Goal: Information Seeking & Learning: Learn about a topic

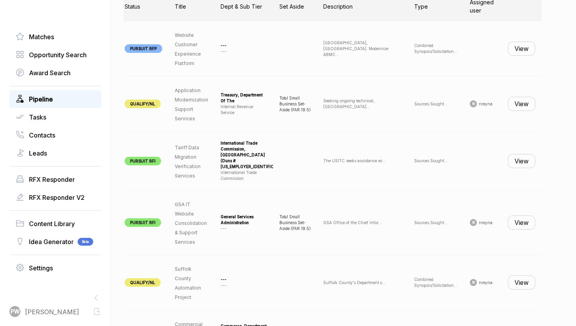
scroll to position [319, 0]
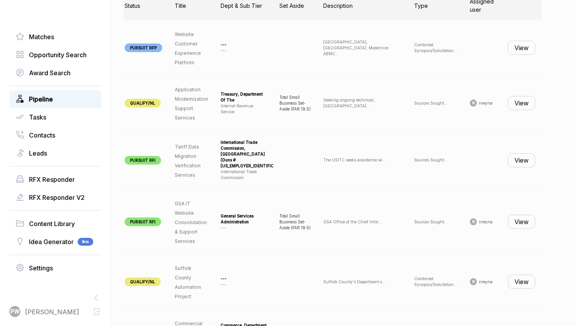
click at [517, 47] on button "View" at bounding box center [521, 48] width 27 height 14
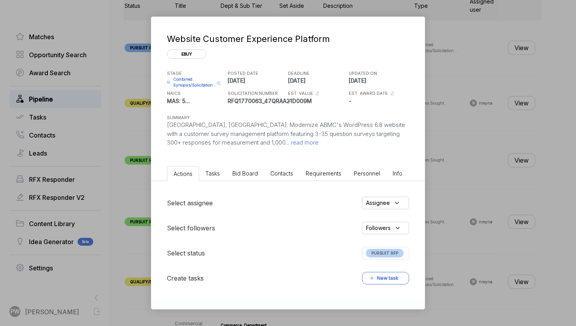
scroll to position [319, 0]
click at [193, 83] on span "Combined Synopsis/Solicitation" at bounding box center [193, 82] width 41 height 12
click at [289, 143] on span "read more" at bounding box center [303, 142] width 29 height 7
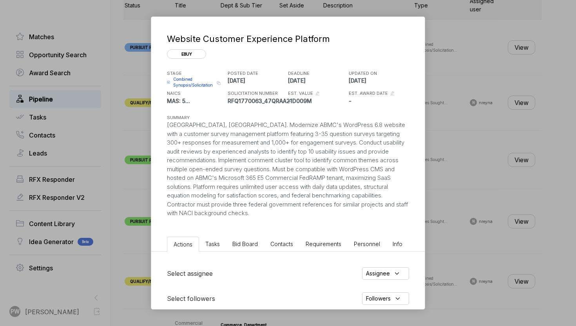
click at [246, 241] on span "Bid Board" at bounding box center [244, 244] width 25 height 7
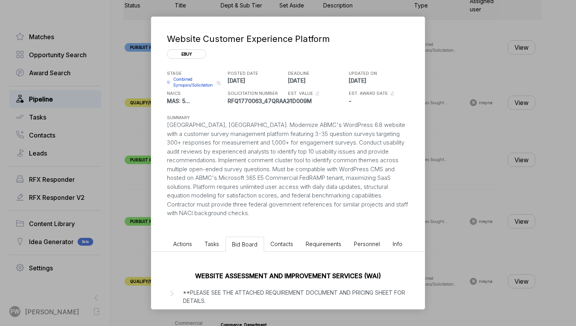
click at [282, 246] on span "Contacts" at bounding box center [281, 244] width 23 height 7
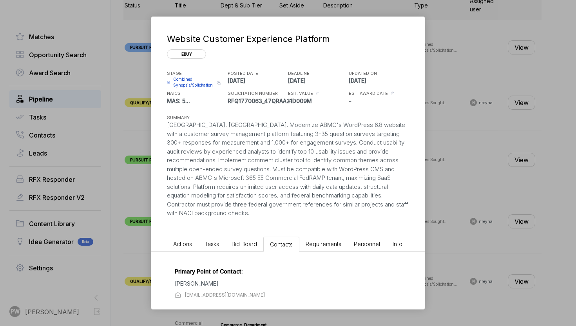
scroll to position [14, 0]
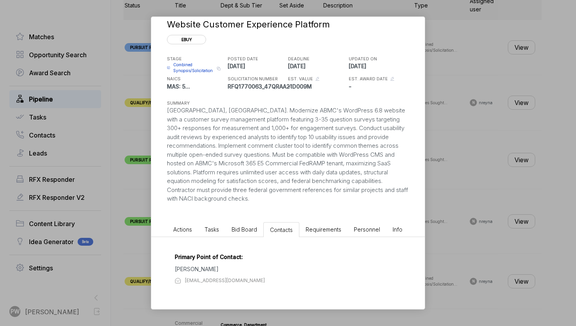
click at [244, 238] on div "Primary Point of Contact: [PERSON_NAME] [EMAIL_ADDRESS][DOMAIN_NAME]" at bounding box center [287, 273] width 273 height 72
click at [238, 232] on span "Bid Board" at bounding box center [244, 229] width 25 height 7
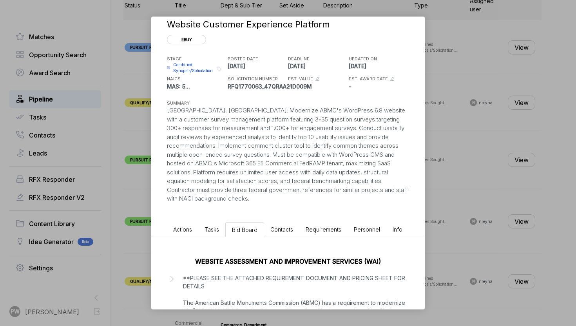
click at [215, 230] on span "Tasks" at bounding box center [211, 229] width 14 height 7
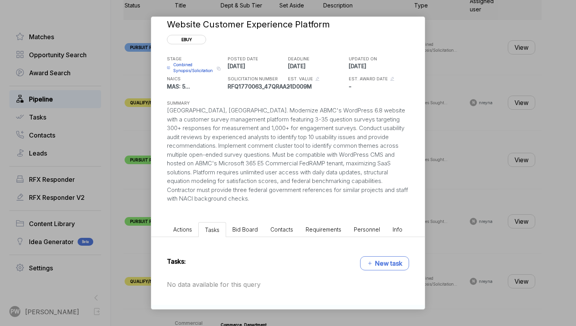
click at [286, 223] on li "Contacts" at bounding box center [281, 229] width 35 height 14
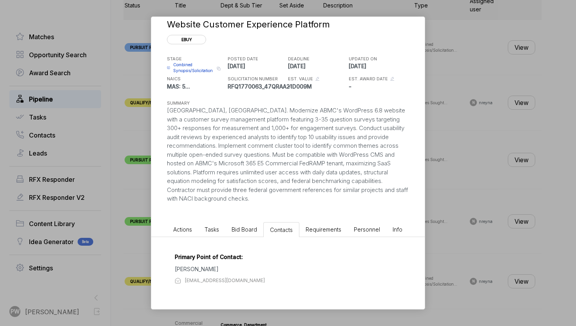
click at [251, 230] on span "Bid Board" at bounding box center [244, 229] width 25 height 7
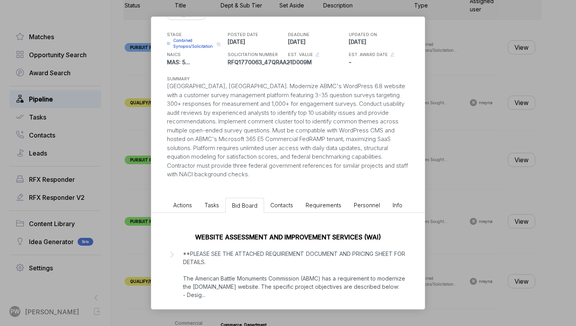
scroll to position [93, 0]
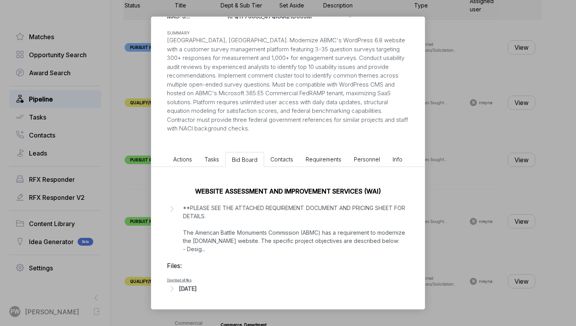
click at [219, 228] on p "**PLEASE SEE THE ATTACHED REQUIREMENT DOCUMENT AND PRICING SHEET FOR DETAILS. T…" at bounding box center [294, 228] width 222 height 49
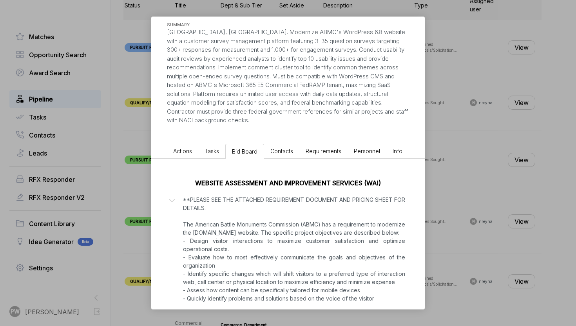
scroll to position [183, 0]
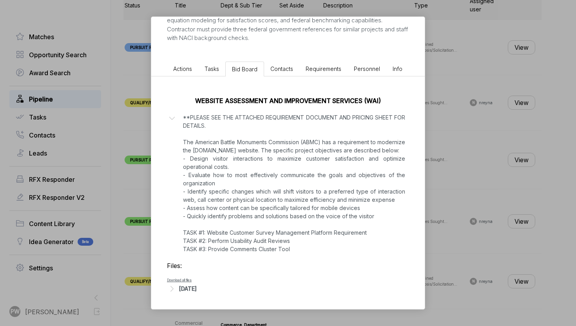
click at [197, 294] on div "WEBSITE ASSESSMENT AND IMPROVEMENT SERVICES (WAI) **PLEASE SEE THE ATTACHED REQ…" at bounding box center [287, 192] width 273 height 233
click at [197, 281] on div "Files: Download all files [DATE]" at bounding box center [288, 277] width 242 height 33
click at [197, 292] on div "[DATE]" at bounding box center [188, 288] width 18 height 8
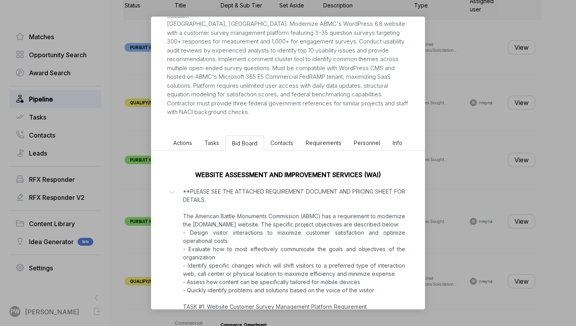
scroll to position [0, 0]
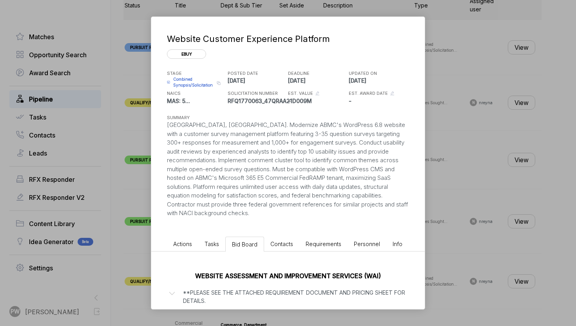
click at [187, 78] on span "Combined Synopsis/Solicitation" at bounding box center [193, 82] width 41 height 12
click at [197, 81] on span "Combined Synopsis/Solicitation" at bounding box center [193, 82] width 41 height 12
click at [101, 68] on div "Website Customer Experience Platform ebuy STAGE Combined Synopsis/Solicitation …" at bounding box center [288, 163] width 576 height 326
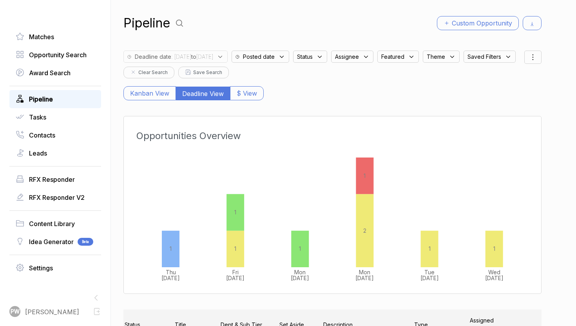
click at [460, 59] on div "Theme" at bounding box center [441, 57] width 37 height 12
click at [413, 56] on icon at bounding box center [412, 57] width 4 height 2
click at [373, 57] on div "Assignee" at bounding box center [352, 57] width 42 height 12
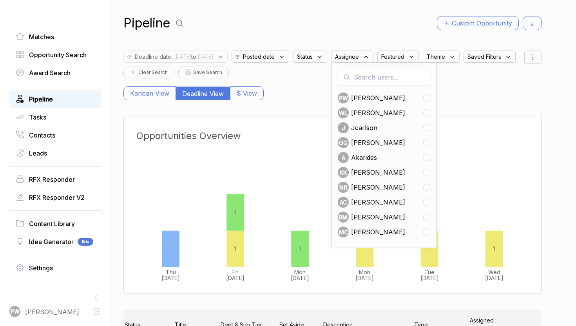
click at [327, 61] on div "Status" at bounding box center [310, 57] width 34 height 12
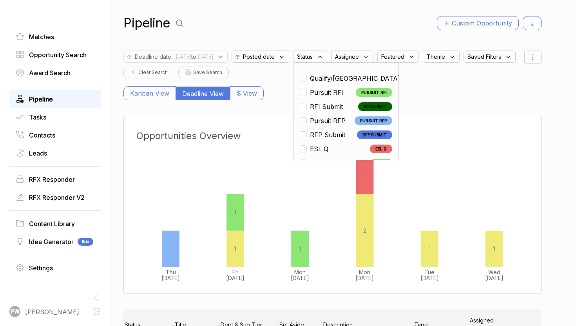
click at [289, 60] on div "Posted date" at bounding box center [261, 57] width 58 height 12
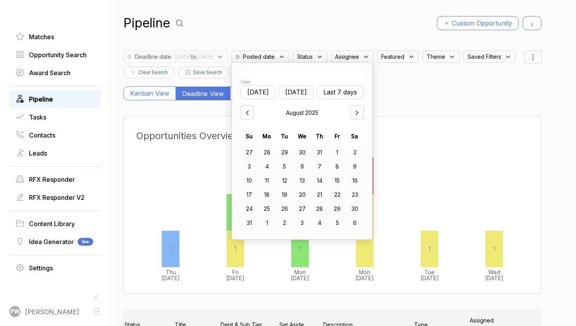
click at [532, 65] on div "Deadline date : [DATE] to [DATE] Posted date Clear [DATE] [DATE] Last 7 days [D…" at bounding box center [332, 63] width 418 height 32
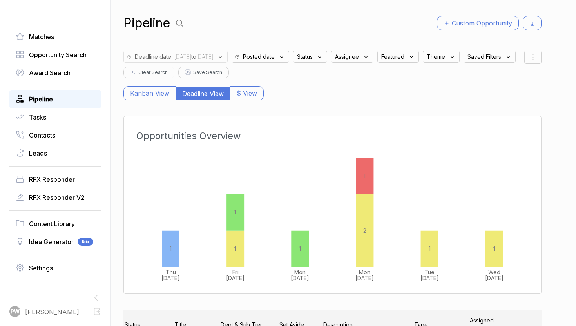
click at [532, 63] on div at bounding box center [532, 57] width 17 height 13
click at [510, 80] on span "Filters" at bounding box center [504, 79] width 15 height 8
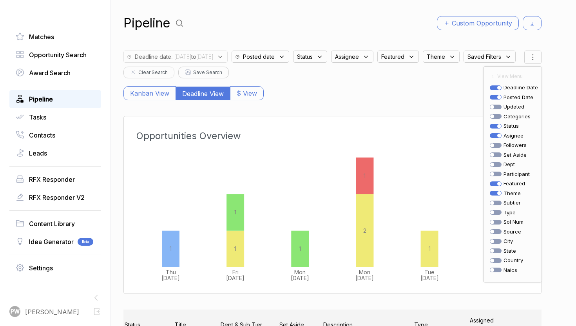
click at [155, 79] on div "Kanban View Deadline View $ View" at bounding box center [332, 89] width 418 height 22
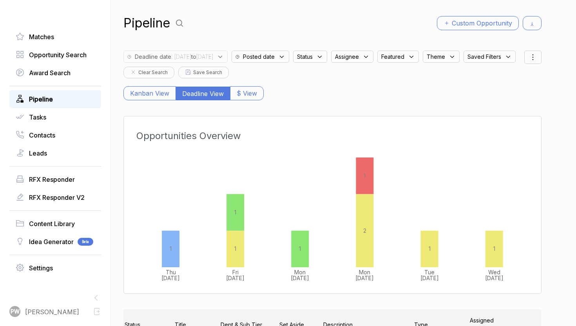
click at [297, 61] on span "Saved Filters" at bounding box center [305, 56] width 16 height 8
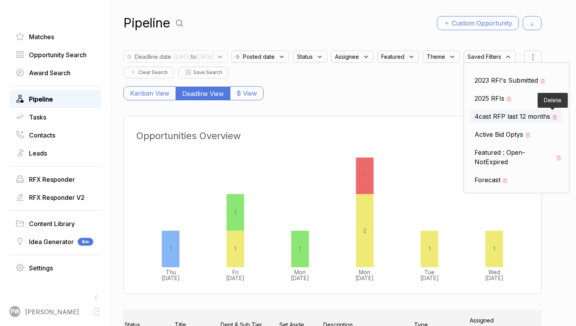
click at [552, 120] on icon at bounding box center [554, 116] width 5 height 5
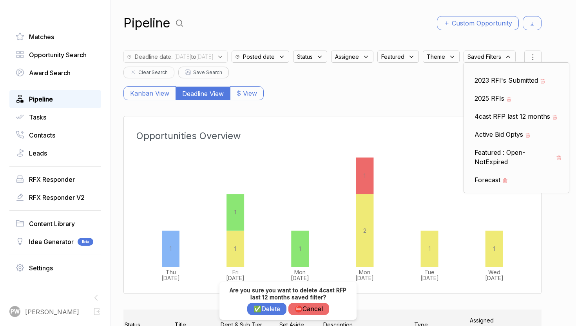
click at [263, 310] on button "✅ Delete" at bounding box center [266, 309] width 39 height 12
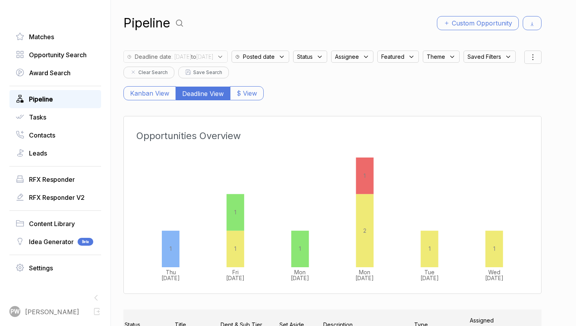
click at [297, 61] on span "Saved Filters" at bounding box center [305, 56] width 16 height 8
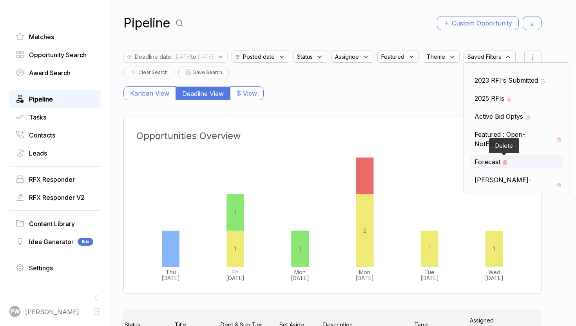
click at [500, 166] on span at bounding box center [503, 161] width 7 height 9
click at [502, 165] on icon at bounding box center [504, 162] width 5 height 5
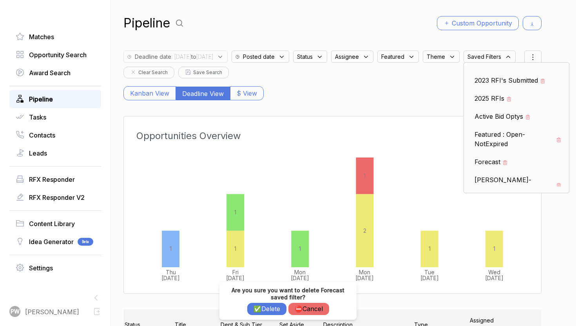
click at [271, 304] on button "✅ Delete" at bounding box center [266, 309] width 39 height 12
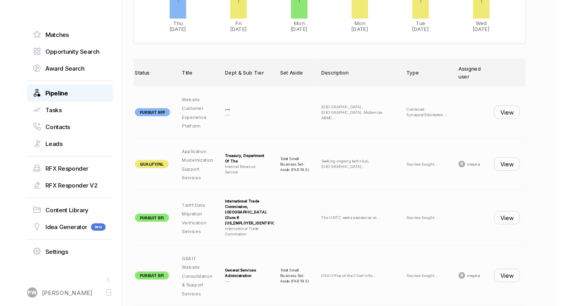
scroll to position [244, 0]
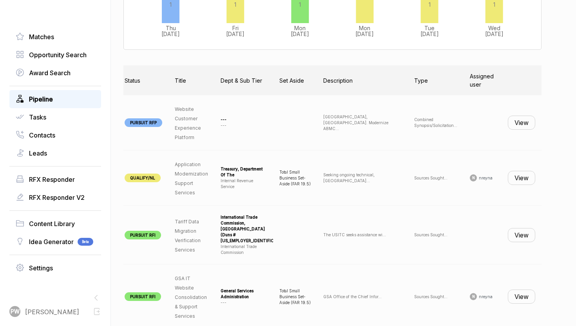
click at [517, 127] on button "View" at bounding box center [521, 123] width 27 height 14
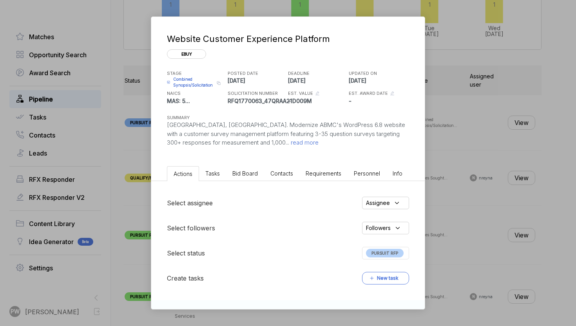
click at [197, 89] on div "STAGE Combined Synopsis/Solicitation Copy link POSTED DATE [DATE] DEADLINE [DAT…" at bounding box center [288, 86] width 242 height 37
click at [192, 81] on span "Combined Synopsis/Solicitation" at bounding box center [193, 82] width 41 height 12
click at [180, 76] on h5 "STAGE" at bounding box center [196, 73] width 59 height 7
click at [184, 82] on span "Combined Synopsis/Solicitation" at bounding box center [193, 82] width 41 height 12
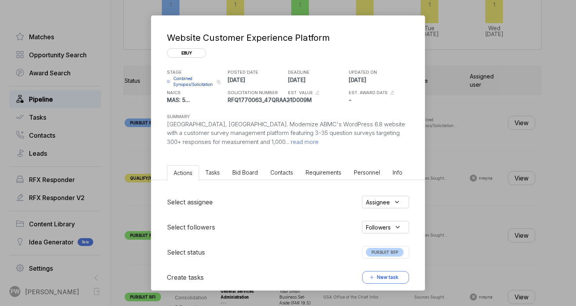
click at [185, 83] on span "Combined Synopsis/Solicitation" at bounding box center [193, 82] width 41 height 12
click at [112, 158] on div "Website Customer Experience Platform ebuy STAGE Combined Synopsis/Solicitation …" at bounding box center [288, 153] width 576 height 306
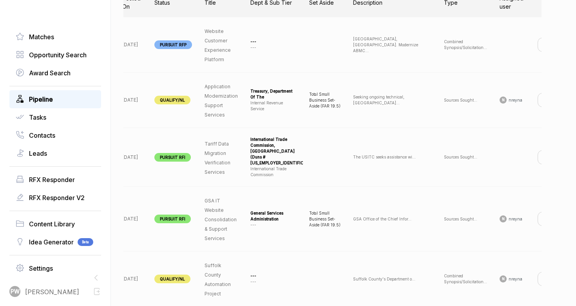
scroll to position [0, 79]
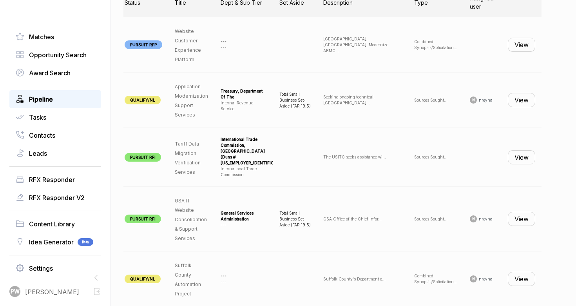
click at [508, 101] on button "View" at bounding box center [521, 100] width 27 height 14
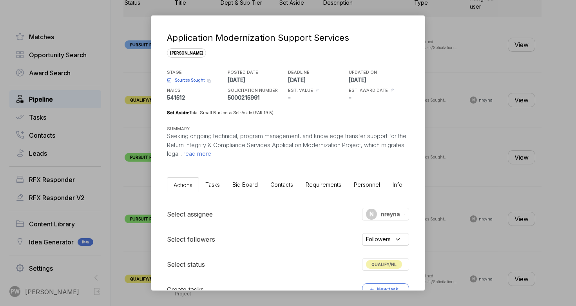
click at [186, 82] on span "Sources Sought" at bounding box center [190, 80] width 30 height 6
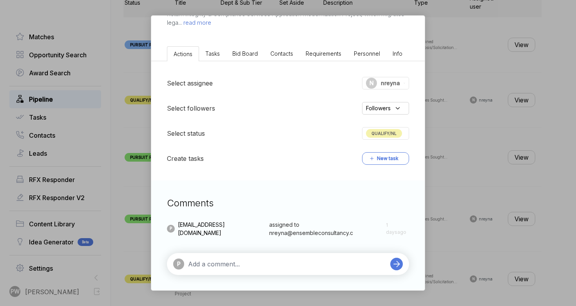
scroll to position [16, 0]
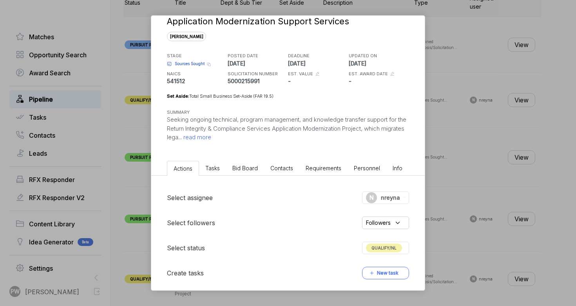
click at [211, 137] on span "read more" at bounding box center [196, 136] width 29 height 7
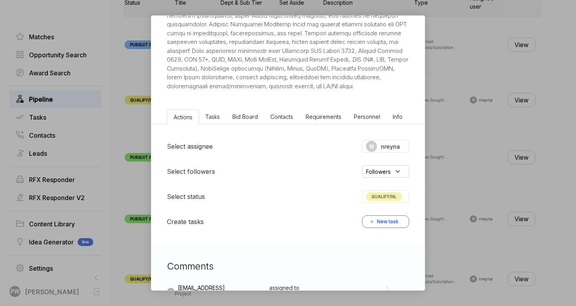
scroll to position [181, 0]
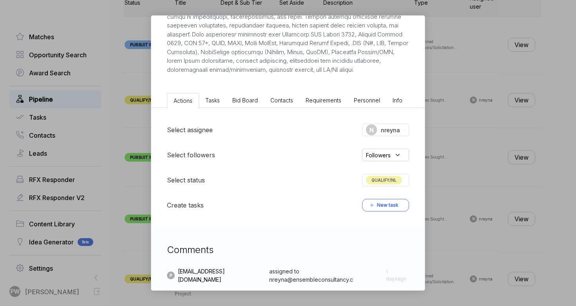
click at [244, 103] on li "Bid Board" at bounding box center [245, 100] width 38 height 14
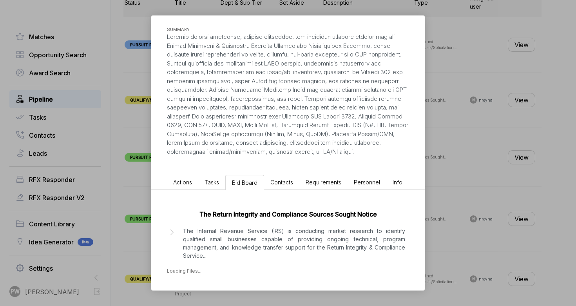
click at [224, 244] on p "The Internal Revenue Service (IRS) is conducting market research to identify qu…" at bounding box center [294, 242] width 222 height 33
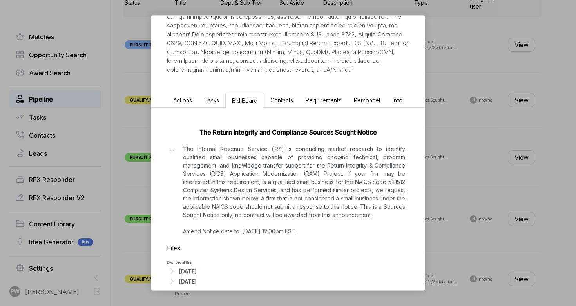
scroll to position [201, 0]
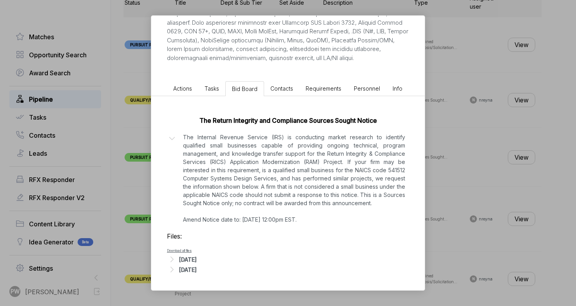
drag, startPoint x: 181, startPoint y: 221, endPoint x: 351, endPoint y: 219, distance: 169.6
click at [351, 219] on div "The Internal Revenue Service (IRS) is conducting market research to identify qu…" at bounding box center [294, 178] width 230 height 90
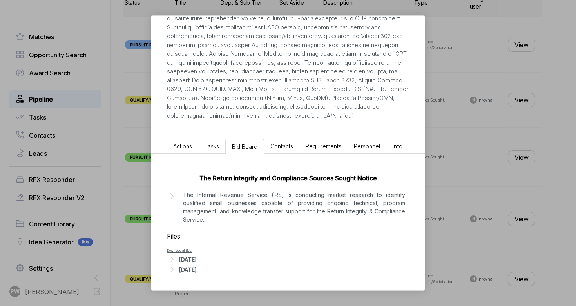
click at [290, 217] on p "The Internal Revenue Service (IRS) is conducting market research to identify qu…" at bounding box center [294, 206] width 222 height 33
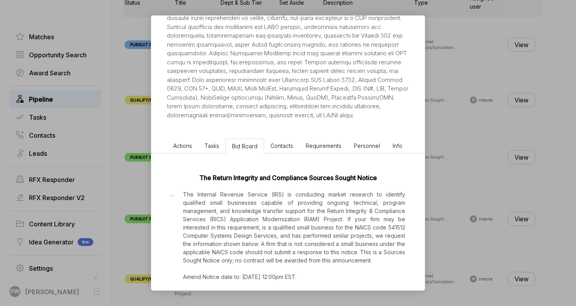
scroll to position [201, 0]
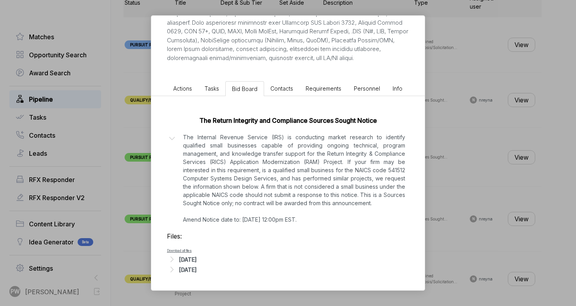
click at [167, 85] on li "Actions" at bounding box center [182, 88] width 31 height 14
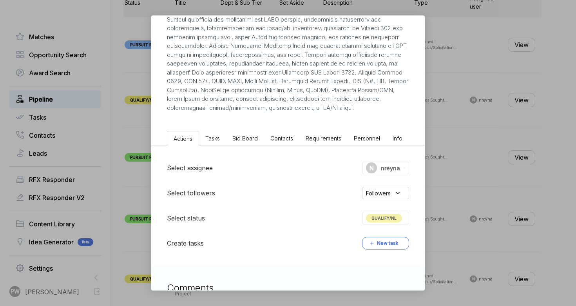
scroll to position [212, 0]
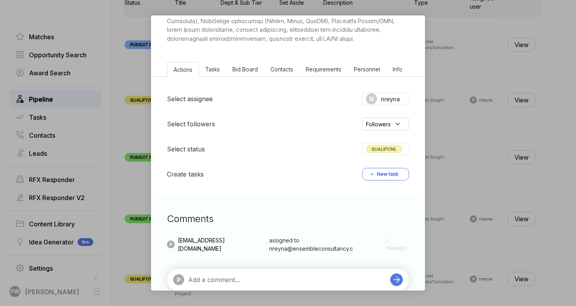
click at [242, 87] on div "Select assignee N nreyna Select followers Followers Select status QUALIFY/NL Cr…" at bounding box center [287, 136] width 273 height 119
click at [247, 71] on li "Bid Board" at bounding box center [245, 69] width 38 height 14
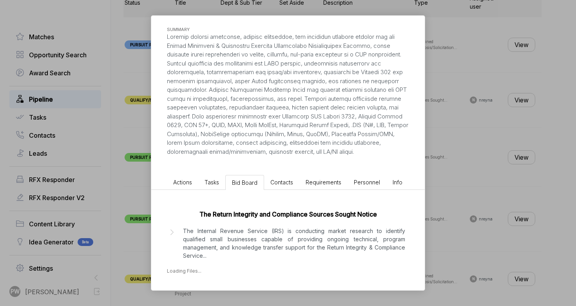
click at [460, 127] on div "Application Modernization Support Services [PERSON_NAME] STAGE Sources Sought C…" at bounding box center [288, 153] width 576 height 306
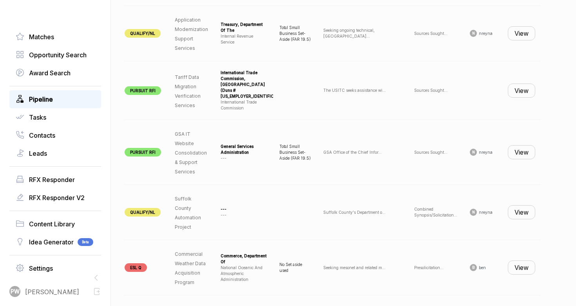
scroll to position [0, 79]
click at [521, 86] on button "View" at bounding box center [521, 90] width 27 height 14
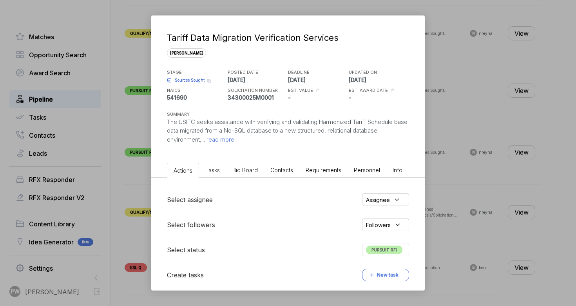
click at [190, 80] on span "Sources Sought" at bounding box center [190, 80] width 30 height 6
